Goal: Transaction & Acquisition: Purchase product/service

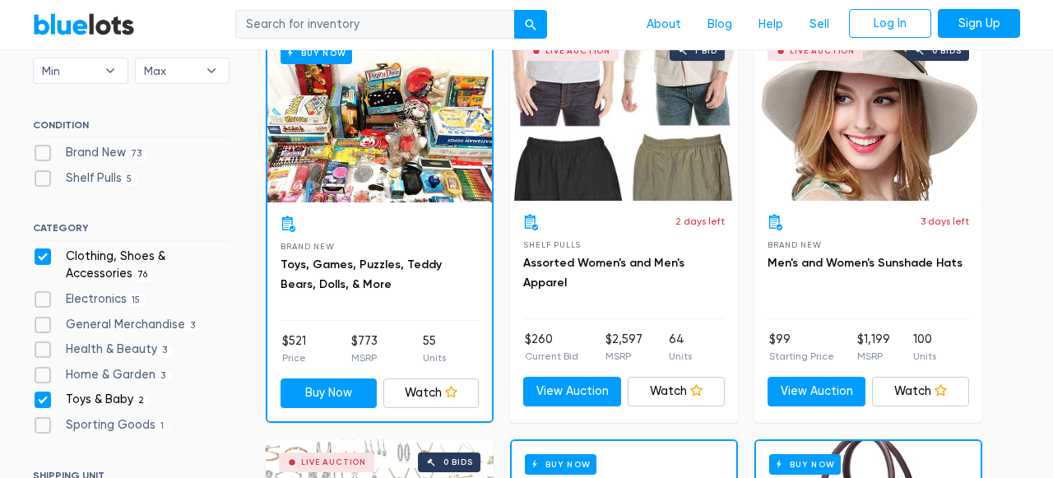
scroll to position [560, 0]
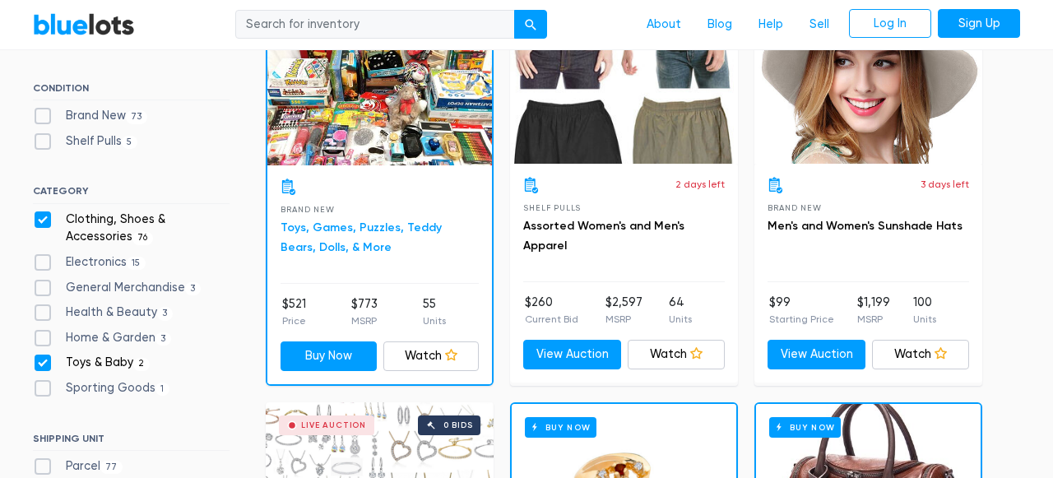
click at [432, 223] on link "Toys, Games, Puzzles, Teddy Bears, Dolls, & More" at bounding box center [361, 238] width 161 height 34
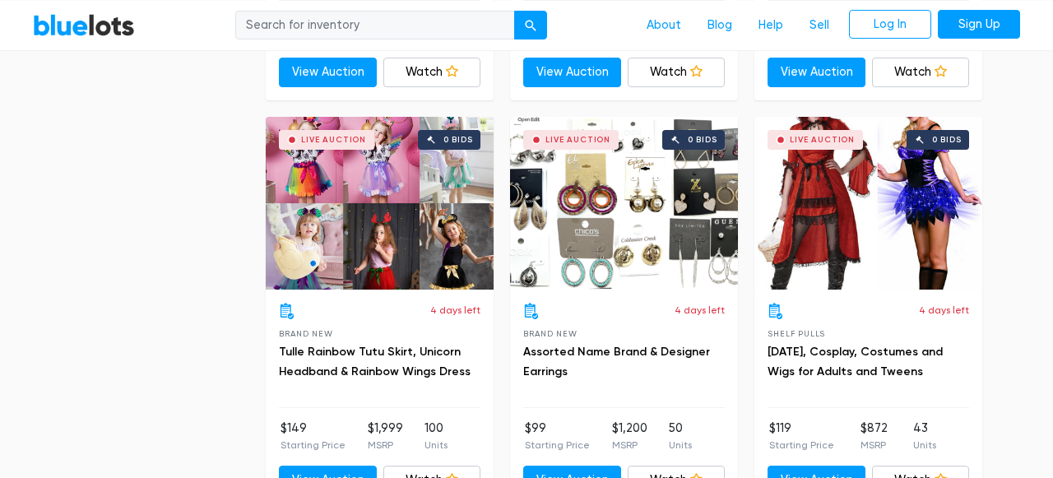
scroll to position [5776, 0]
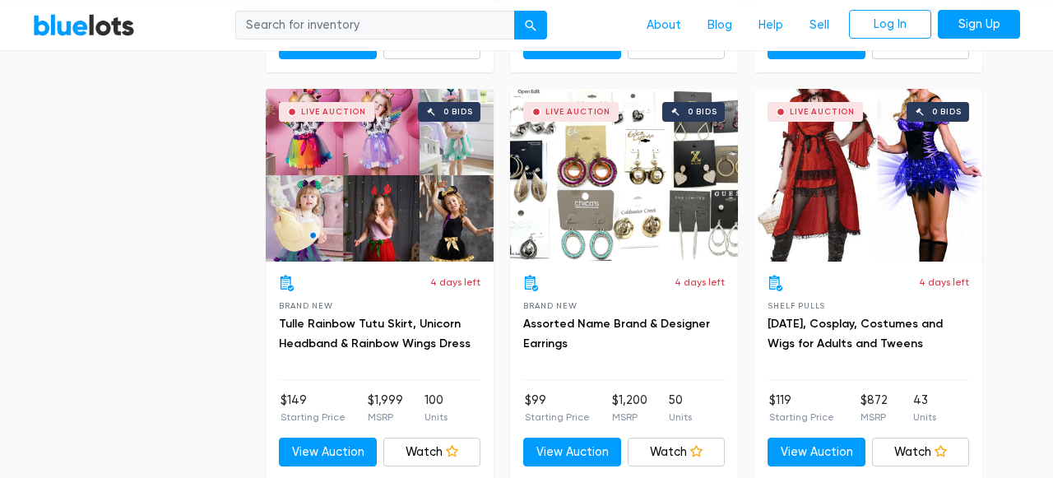
click at [906, 229] on div "Live Auction 0 bids" at bounding box center [869, 175] width 228 height 173
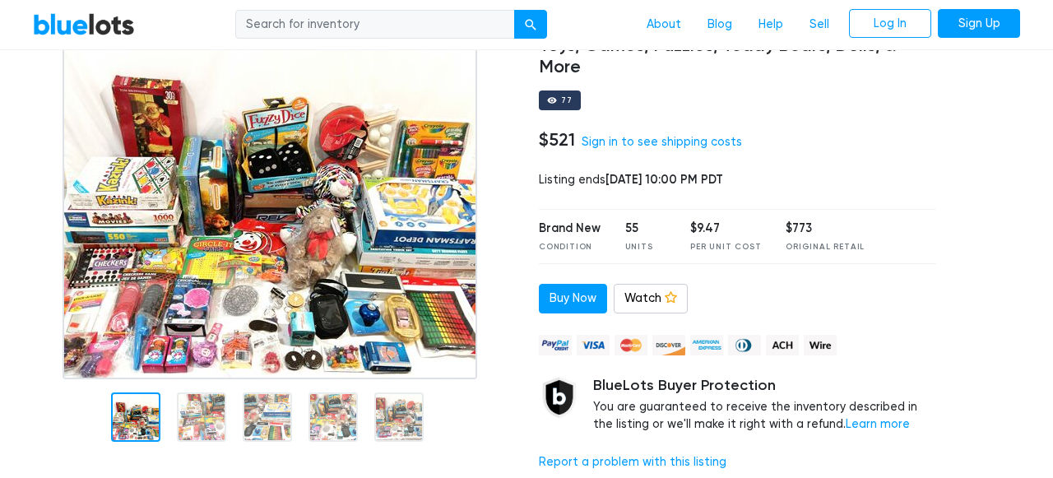
scroll to position [123, 0]
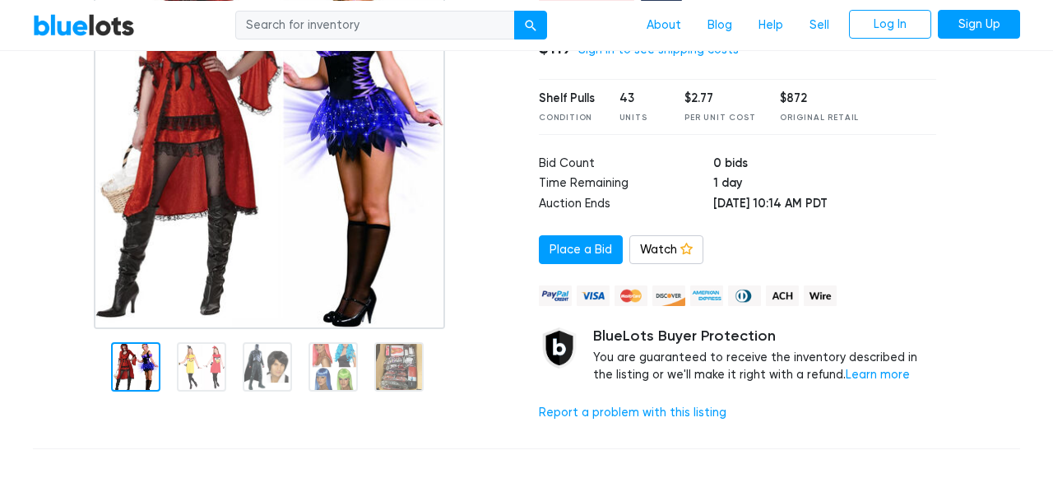
scroll to position [247, 0]
